Goal: Communication & Community: Answer question/provide support

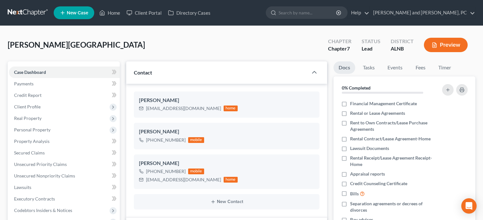
select select "10"
select select "6"
select select "0"
click at [115, 13] on link "Home" at bounding box center [109, 13] width 27 height 12
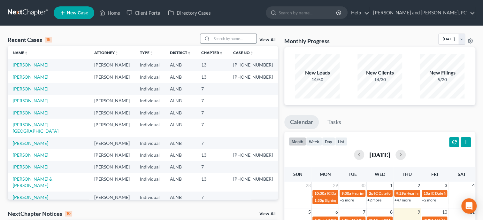
click at [218, 38] on input "search" at bounding box center [234, 38] width 45 height 9
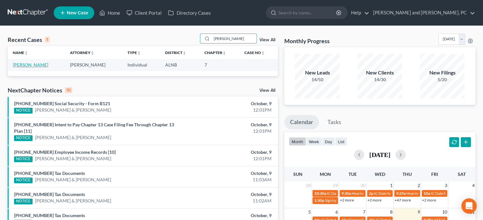
type input "[PERSON_NAME]"
click at [37, 66] on link "[PERSON_NAME]" at bounding box center [30, 64] width 35 height 5
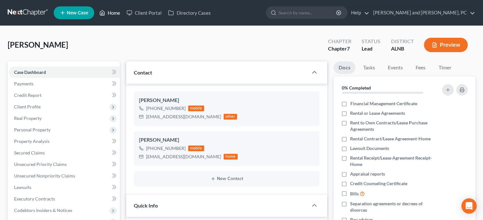
click at [115, 12] on link "Home" at bounding box center [109, 13] width 27 height 12
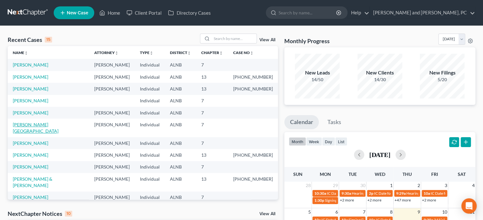
click at [41, 126] on link "[PERSON_NAME][GEOGRAPHIC_DATA]" at bounding box center [36, 128] width 46 height 12
select select "6"
select select "0"
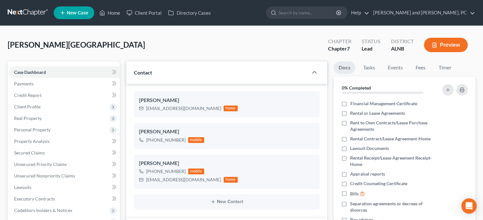
scroll to position [639, 0]
click at [114, 17] on link "Home" at bounding box center [109, 13] width 27 height 12
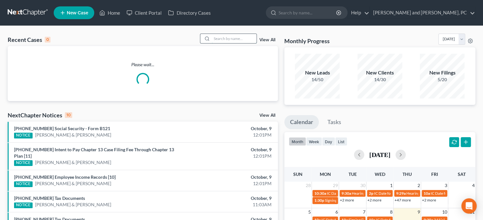
click at [212, 39] on input "search" at bounding box center [234, 38] width 45 height 9
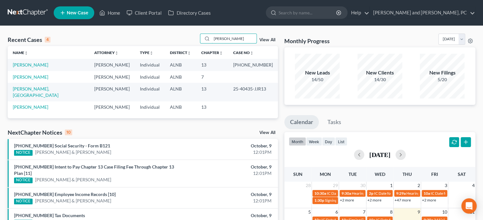
type input "[PERSON_NAME]"
click at [28, 62] on link "[PERSON_NAME]" at bounding box center [30, 64] width 35 height 5
select select "6"
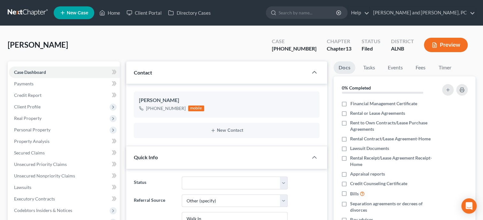
scroll to position [834, 0]
click at [47, 106] on span "Client Profile" at bounding box center [64, 107] width 111 height 12
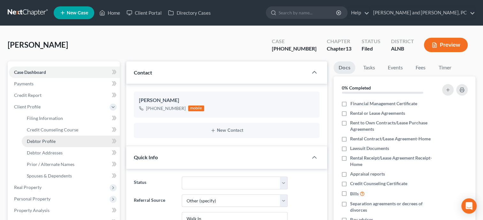
click at [59, 137] on link "Debtor Profile" at bounding box center [71, 142] width 98 height 12
select select "1"
select select "2"
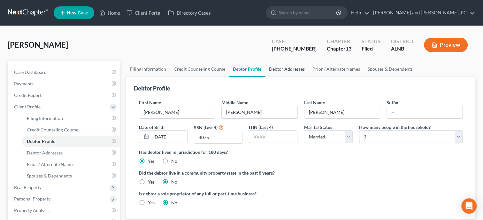
click at [268, 68] on link "Debtor Addresses" at bounding box center [286, 68] width 43 height 15
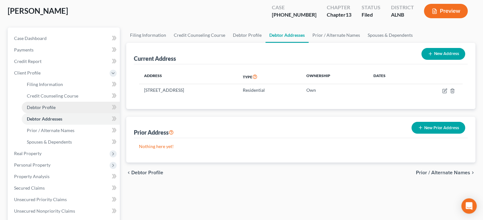
scroll to position [66, 0]
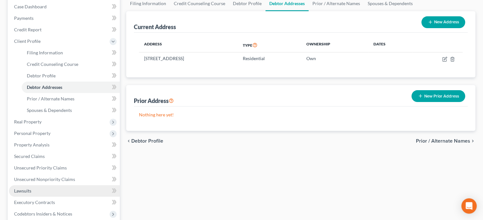
click at [38, 189] on link "Lawsuits" at bounding box center [64, 191] width 111 height 12
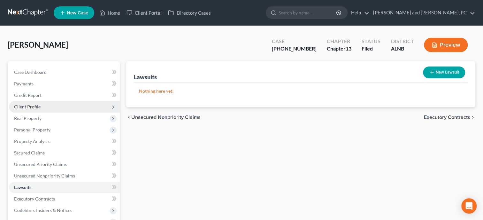
click at [38, 104] on span "Client Profile" at bounding box center [27, 106] width 27 height 5
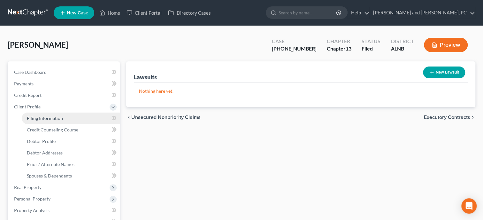
click at [39, 115] on link "Filing Information" at bounding box center [71, 119] width 98 height 12
select select "1"
select select "0"
select select "3"
select select "1"
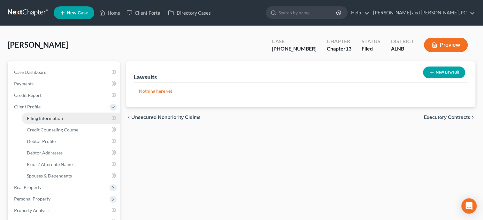
select select "0"
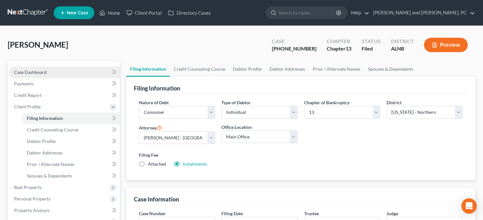
click at [49, 75] on link "Case Dashboard" at bounding box center [64, 72] width 111 height 12
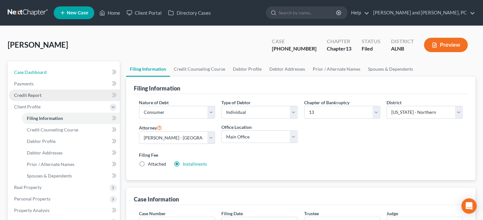
select select "6"
select select "0"
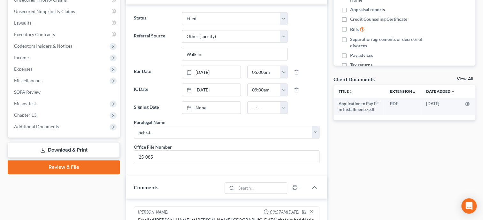
scroll to position [834, 0]
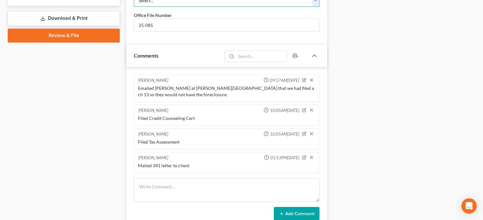
select select "0"
click option "[PERSON_NAME]" at bounding box center [0, 0] width 0 height 0
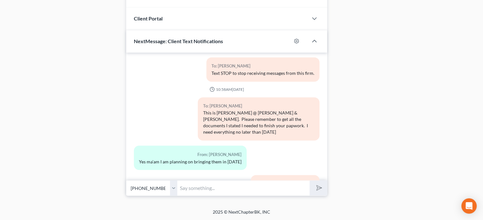
scroll to position [98, 0]
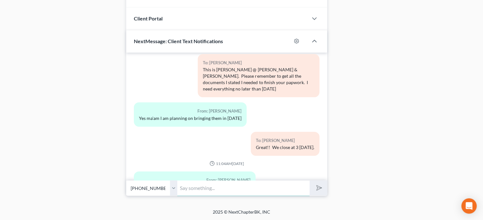
click at [218, 192] on input "text" at bounding box center [243, 188] width 132 height 16
type input "Can you send me a picture of your drivers license? I forgot to get it from you"
click at [310, 180] on button "submit" at bounding box center [319, 187] width 18 height 15
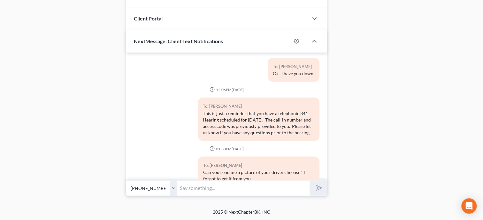
click at [229, 190] on input "text" at bounding box center [243, 188] width 132 height 16
type input "Nevermind, I have it. Sorry about that"
click at [310, 180] on button "submit" at bounding box center [319, 187] width 18 height 15
